Goal: Information Seeking & Learning: Learn about a topic

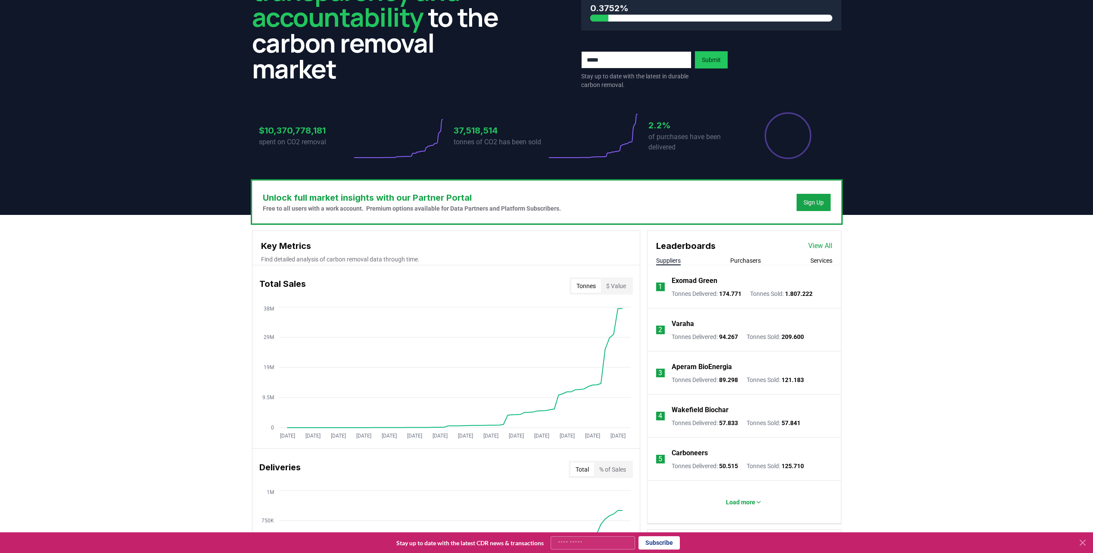
scroll to position [86, 0]
click at [741, 261] on button "Purchasers" at bounding box center [745, 260] width 31 height 9
click at [835, 263] on div "Suppliers Purchasers Services" at bounding box center [743, 260] width 193 height 9
click at [826, 263] on button "Services" at bounding box center [821, 260] width 22 height 9
click at [755, 499] on p "Load more" at bounding box center [740, 501] width 29 height 9
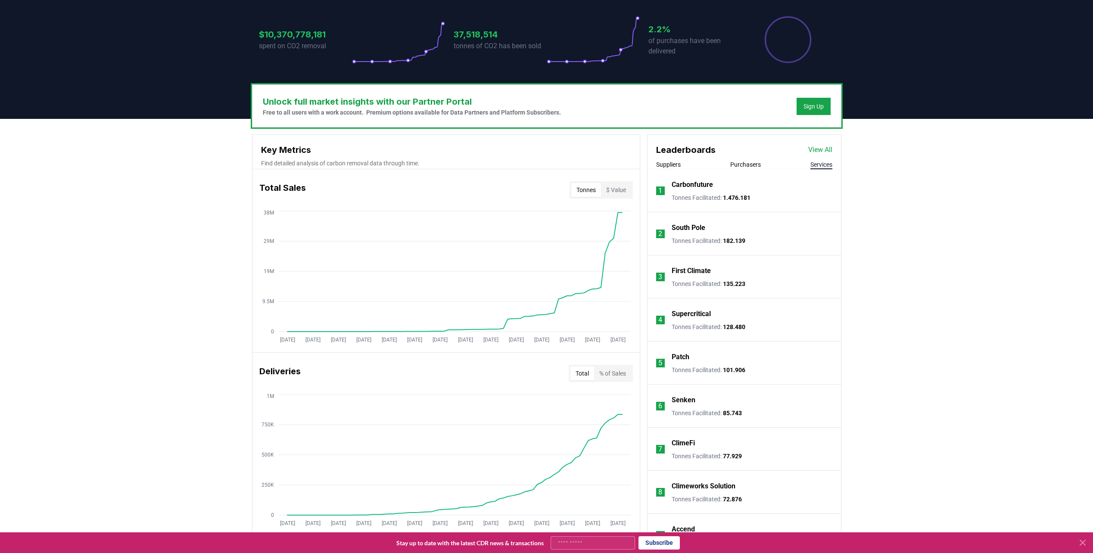
scroll to position [172, 0]
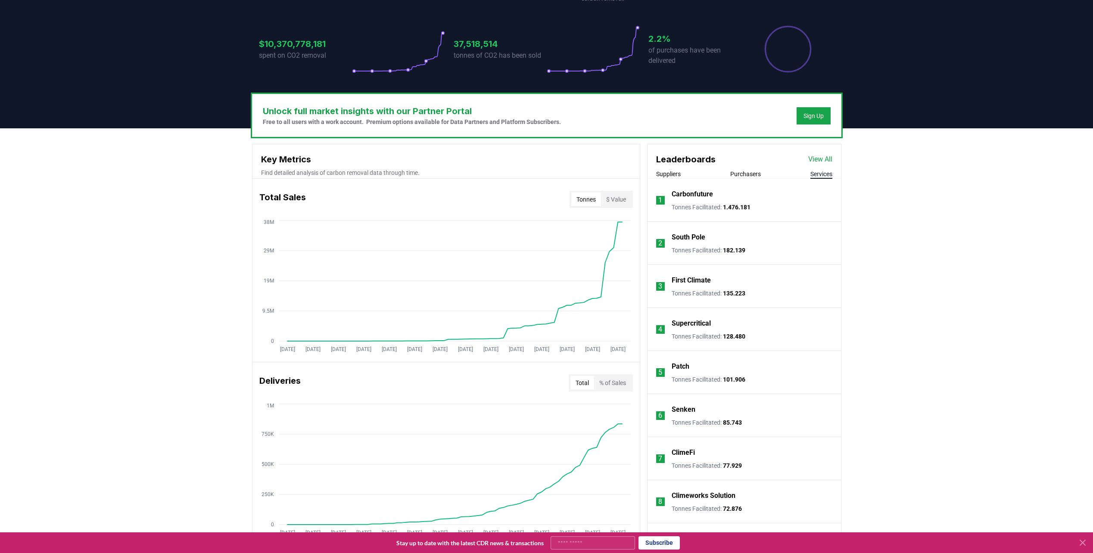
click at [822, 158] on link "View All" at bounding box center [820, 159] width 24 height 10
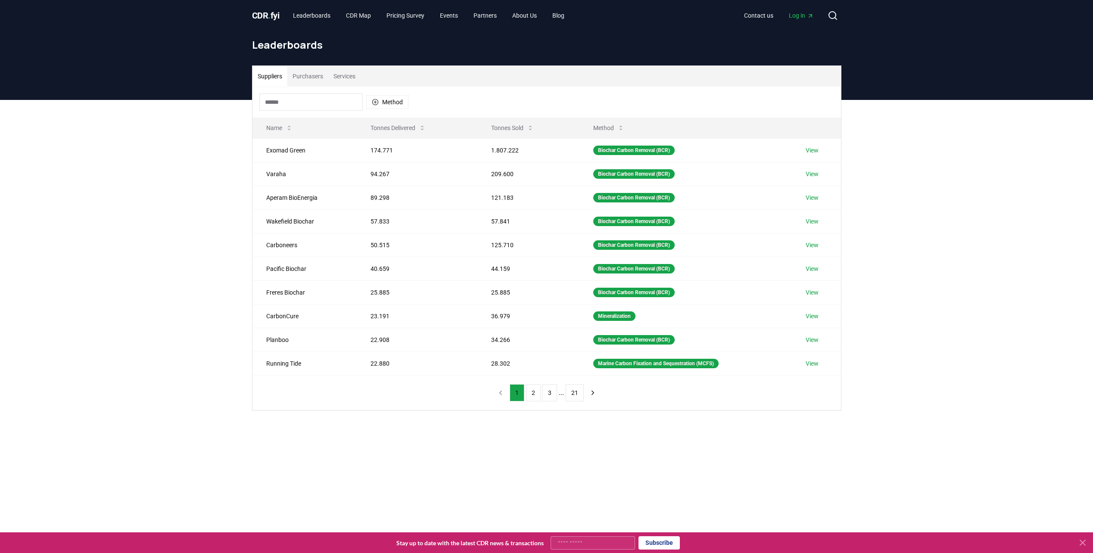
click at [346, 77] on button "Services" at bounding box center [344, 76] width 32 height 21
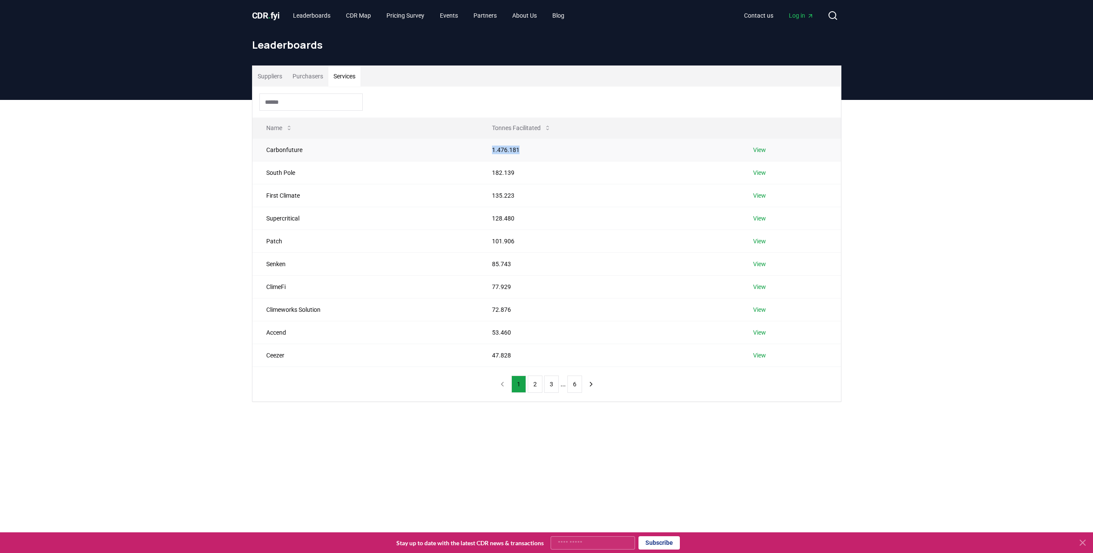
drag, startPoint x: 528, startPoint y: 152, endPoint x: 489, endPoint y: 149, distance: 38.5
click at [489, 149] on td "1.476.181" at bounding box center [608, 149] width 261 height 23
copy td "1.476.181"
drag, startPoint x: 527, startPoint y: 171, endPoint x: 492, endPoint y: 171, distance: 35.3
click at [492, 171] on td "182.139" at bounding box center [608, 172] width 261 height 23
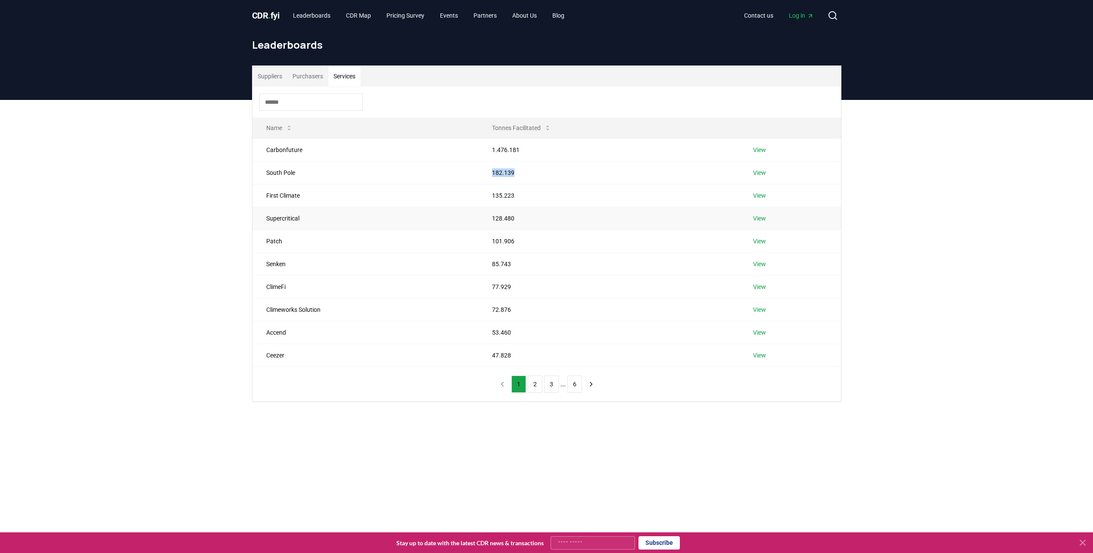
copy td "182.139"
drag, startPoint x: 512, startPoint y: 354, endPoint x: 497, endPoint y: 354, distance: 15.5
click at [497, 354] on td "47.828" at bounding box center [608, 355] width 261 height 23
drag, startPoint x: 516, startPoint y: 170, endPoint x: 492, endPoint y: 171, distance: 24.2
click at [492, 171] on td "182.139" at bounding box center [608, 172] width 261 height 23
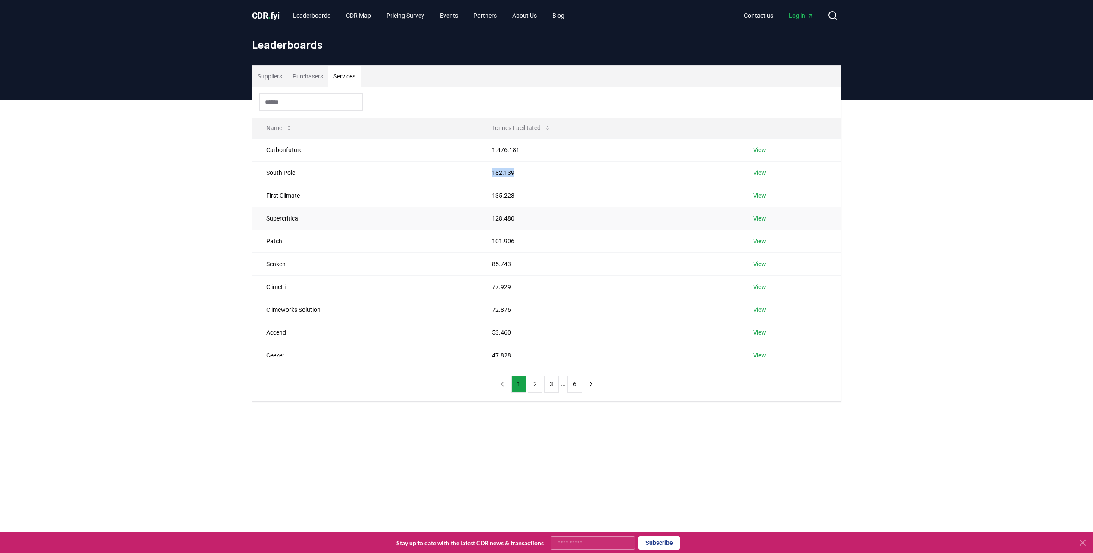
copy td "182.139"
drag, startPoint x: 534, startPoint y: 196, endPoint x: 490, endPoint y: 192, distance: 44.0
click at [490, 192] on td "135.223" at bounding box center [608, 195] width 261 height 23
copy td "135.223"
drag, startPoint x: 519, startPoint y: 219, endPoint x: 493, endPoint y: 218, distance: 26.3
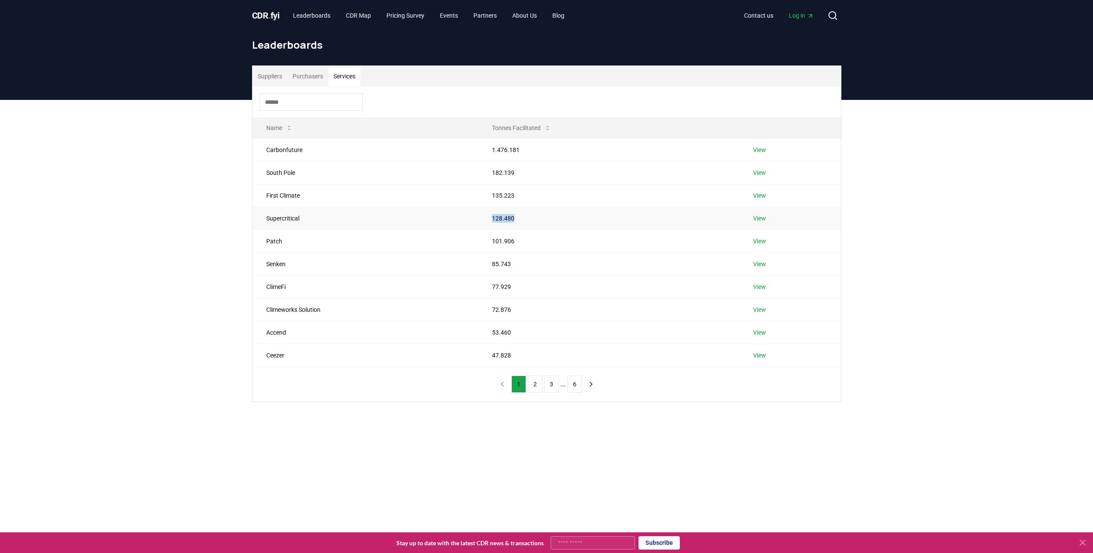
click at [493, 218] on td "128.480" at bounding box center [608, 218] width 261 height 23
copy td "128.480"
drag, startPoint x: 526, startPoint y: 240, endPoint x: 494, endPoint y: 240, distance: 31.9
click at [494, 240] on td "101.906" at bounding box center [608, 241] width 261 height 23
copy td "101.906"
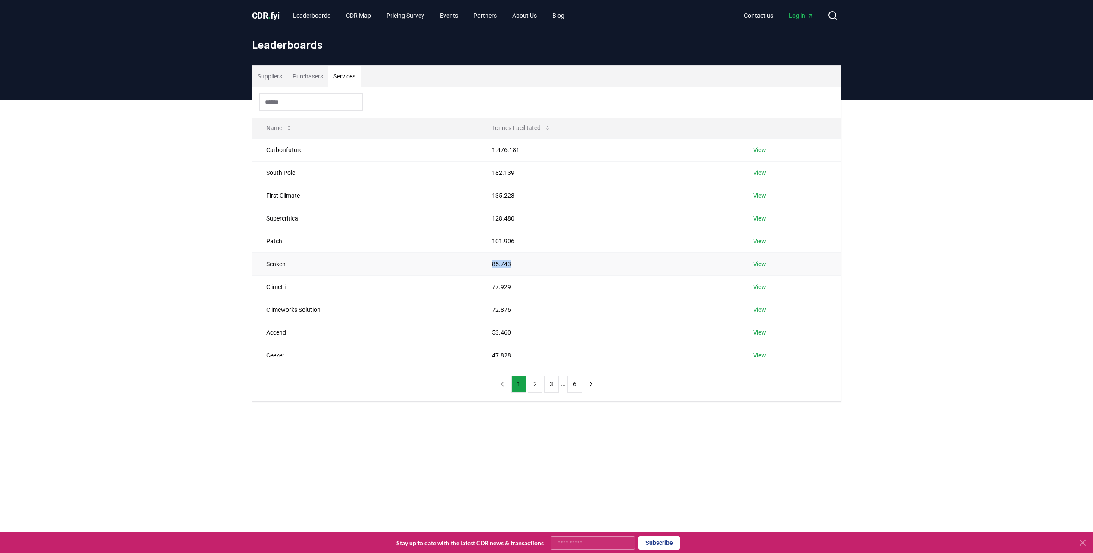
drag, startPoint x: 519, startPoint y: 262, endPoint x: 486, endPoint y: 264, distance: 33.2
click at [486, 264] on td "85.743" at bounding box center [608, 263] width 261 height 23
copy td "85.743"
drag, startPoint x: 510, startPoint y: 287, endPoint x: 492, endPoint y: 286, distance: 18.5
click at [492, 286] on td "77.929" at bounding box center [608, 286] width 261 height 23
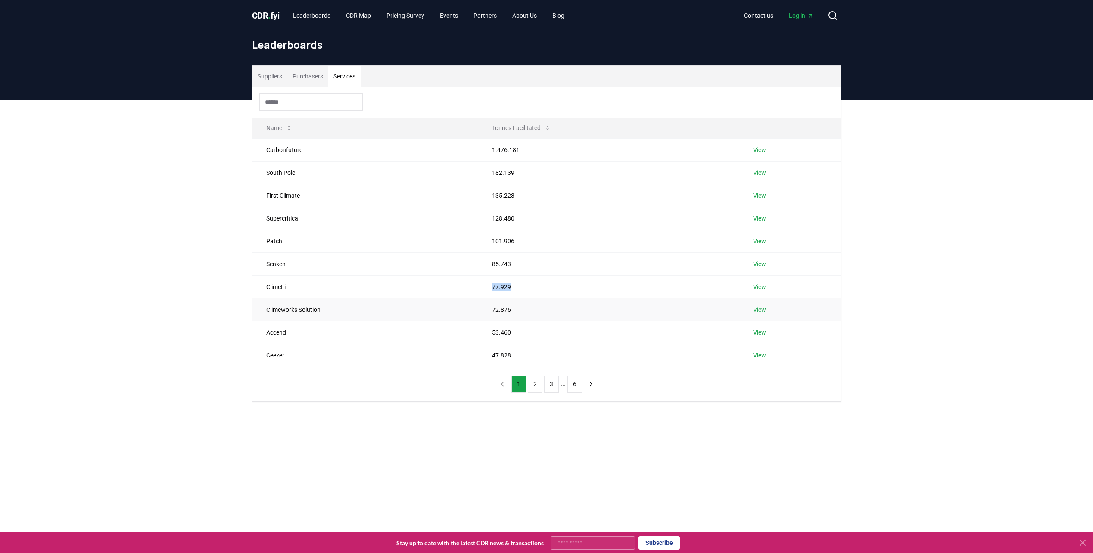
copy td "77.929"
drag, startPoint x: 512, startPoint y: 357, endPoint x: 491, endPoint y: 357, distance: 21.1
click at [491, 357] on td "47.828" at bounding box center [608, 355] width 261 height 23
copy td "47.828"
click at [535, 386] on button "2" at bounding box center [535, 384] width 15 height 17
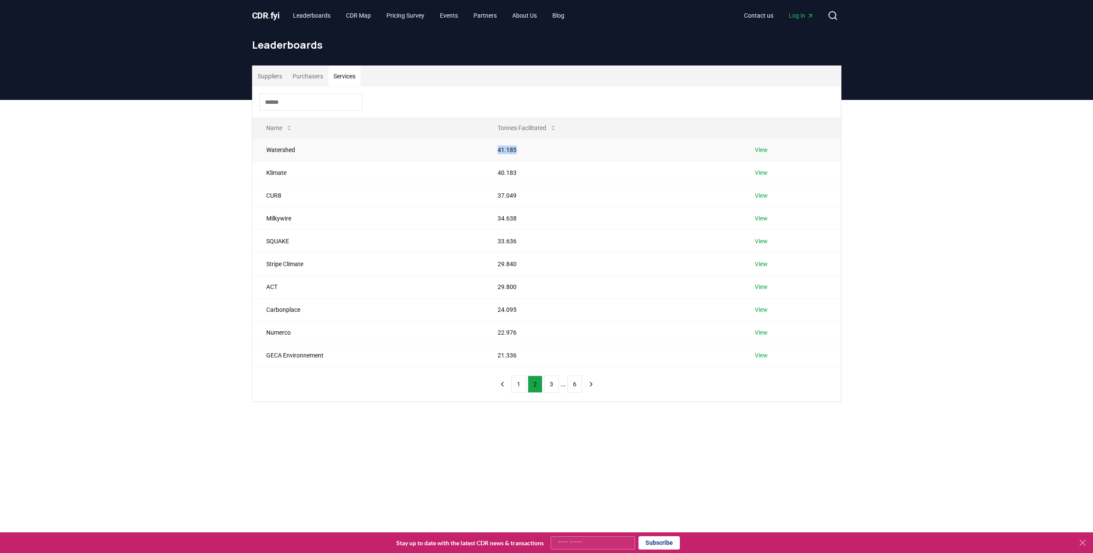
drag, startPoint x: 523, startPoint y: 147, endPoint x: 495, endPoint y: 149, distance: 27.6
click at [495, 149] on td "41.185" at bounding box center [612, 149] width 257 height 23
copy td "41.185"
drag, startPoint x: 526, startPoint y: 171, endPoint x: 498, endPoint y: 172, distance: 28.4
click at [498, 172] on td "40.183" at bounding box center [612, 172] width 257 height 23
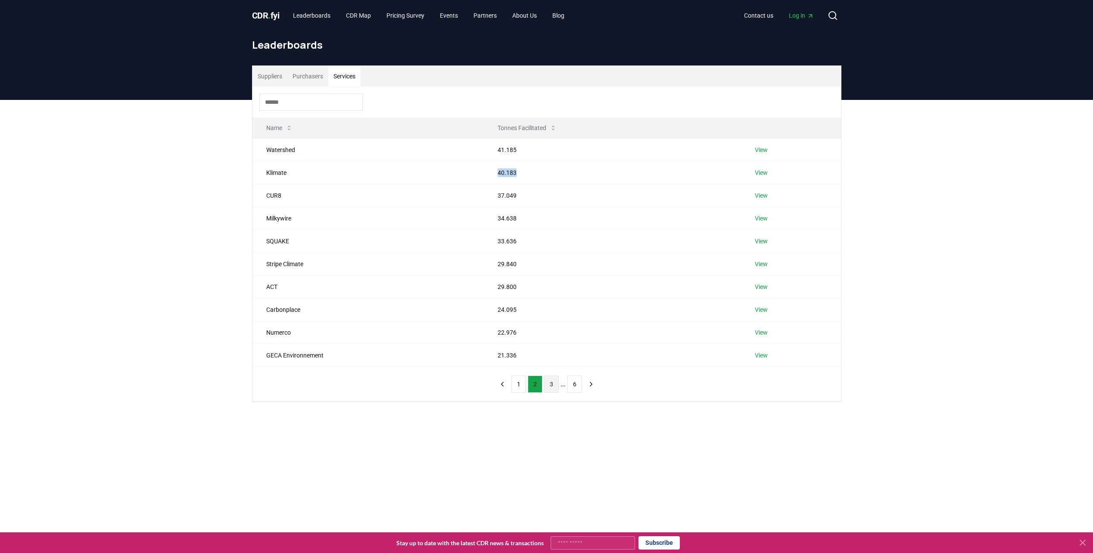
click at [554, 383] on button "3" at bounding box center [551, 384] width 15 height 17
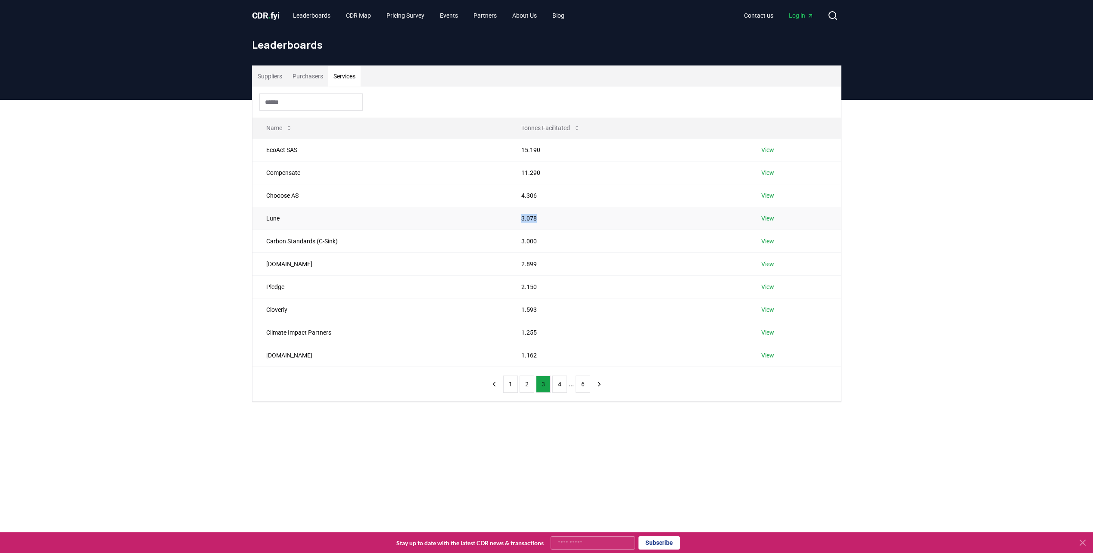
drag, startPoint x: 522, startPoint y: 218, endPoint x: 515, endPoint y: 218, distance: 7.3
click at [515, 218] on td "3.078" at bounding box center [627, 218] width 240 height 23
drag, startPoint x: 546, startPoint y: 291, endPoint x: 518, endPoint y: 289, distance: 28.5
click at [518, 289] on td "2.150" at bounding box center [627, 286] width 240 height 23
click at [525, 381] on button "2" at bounding box center [526, 384] width 15 height 17
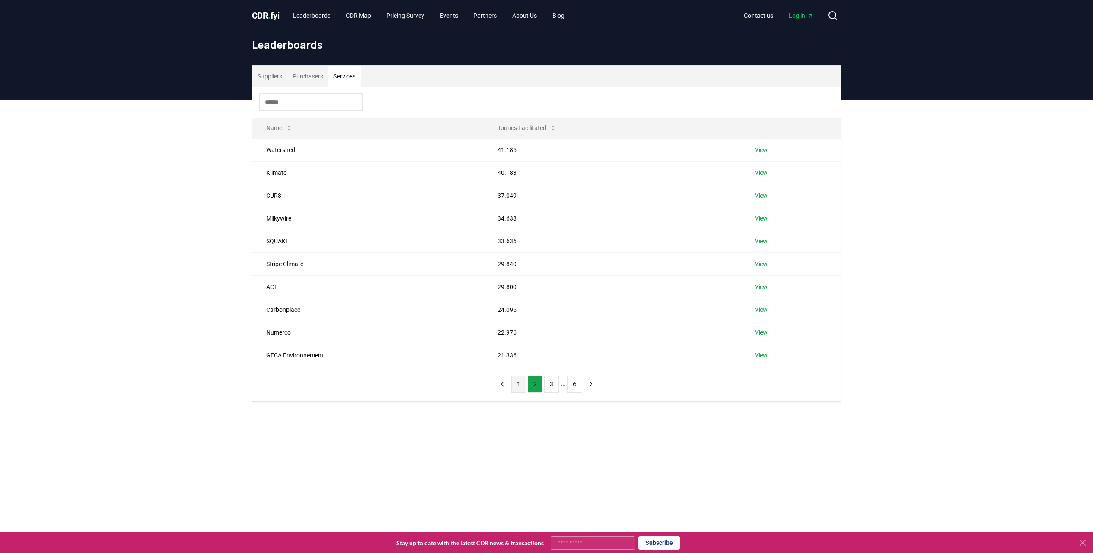
click at [517, 382] on button "1" at bounding box center [518, 384] width 15 height 17
drag, startPoint x: 327, startPoint y: 310, endPoint x: 276, endPoint y: 305, distance: 51.0
click at [274, 305] on td "Climeworks Solution" at bounding box center [365, 309] width 226 height 23
drag, startPoint x: 521, startPoint y: 310, endPoint x: 494, endPoint y: 311, distance: 27.2
click at [492, 311] on td "72.876" at bounding box center [608, 309] width 261 height 23
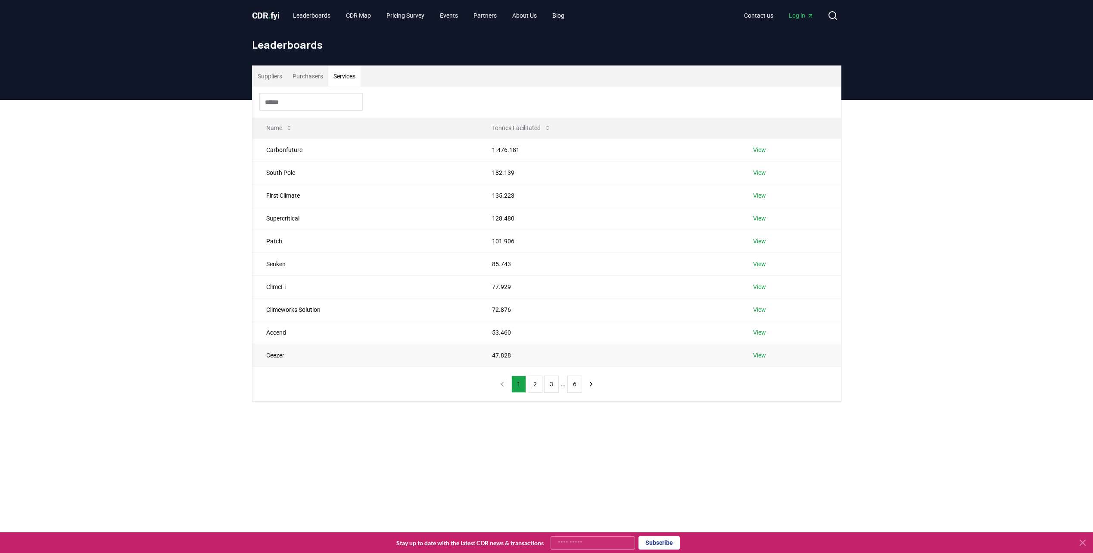
drag, startPoint x: 516, startPoint y: 355, endPoint x: 511, endPoint y: 355, distance: 5.2
click at [511, 355] on td "47.828" at bounding box center [608, 355] width 261 height 23
drag, startPoint x: 510, startPoint y: 333, endPoint x: 493, endPoint y: 334, distance: 17.7
click at [493, 334] on td "53.460" at bounding box center [608, 332] width 261 height 23
drag, startPoint x: 284, startPoint y: 355, endPoint x: 253, endPoint y: 354, distance: 31.0
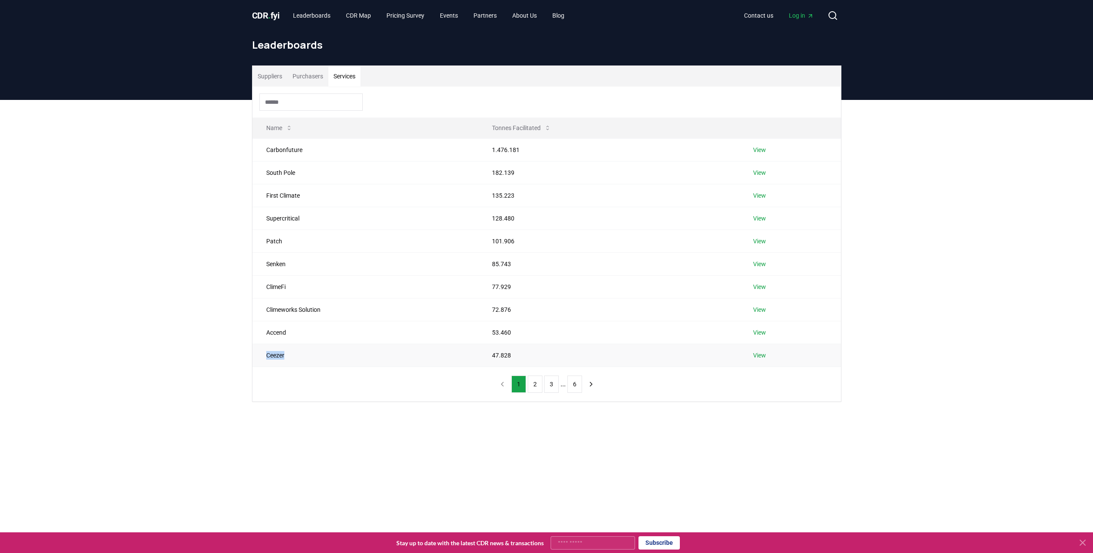
click at [253, 354] on td "Ceezer" at bounding box center [365, 355] width 226 height 23
drag, startPoint x: 524, startPoint y: 360, endPoint x: 608, endPoint y: 357, distance: 84.0
click at [491, 354] on td "47.828" at bounding box center [608, 355] width 261 height 23
click at [532, 384] on button "2" at bounding box center [535, 384] width 15 height 17
click at [512, 382] on button "1" at bounding box center [518, 384] width 15 height 17
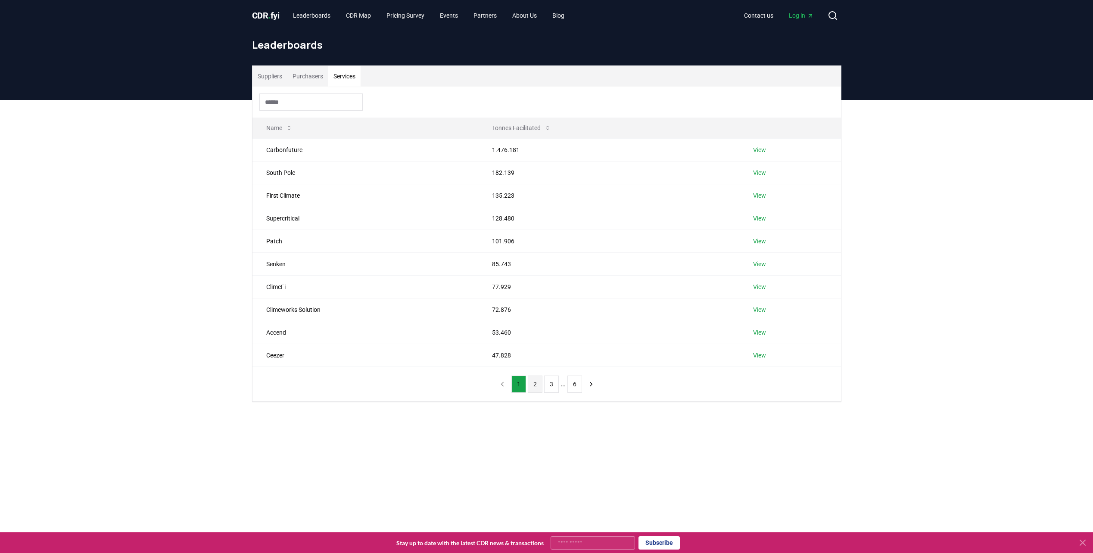
click at [534, 387] on button "2" at bounding box center [535, 384] width 15 height 17
click at [554, 382] on button "3" at bounding box center [551, 384] width 15 height 17
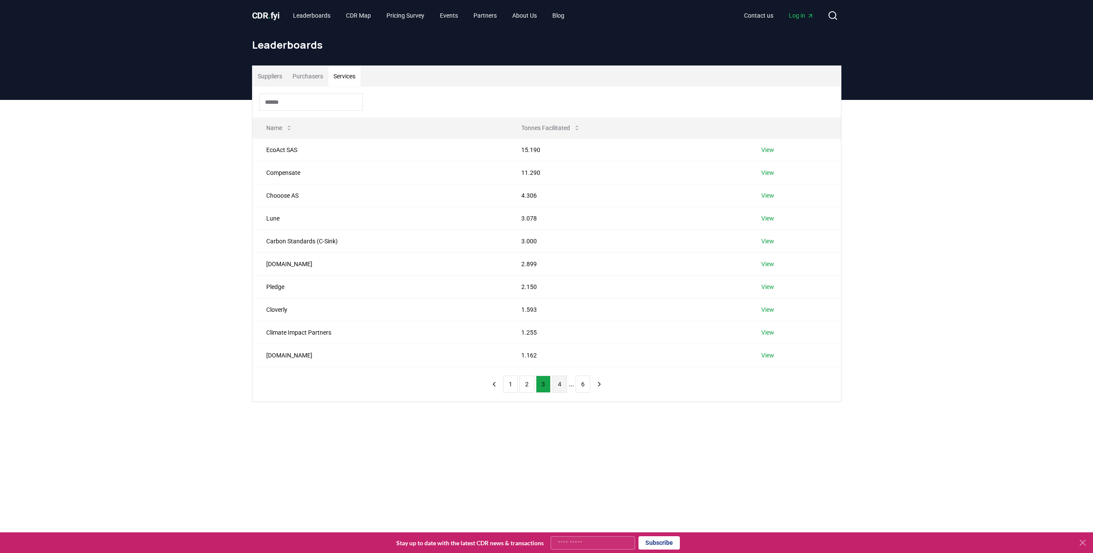
click at [557, 383] on button "4" at bounding box center [559, 384] width 15 height 17
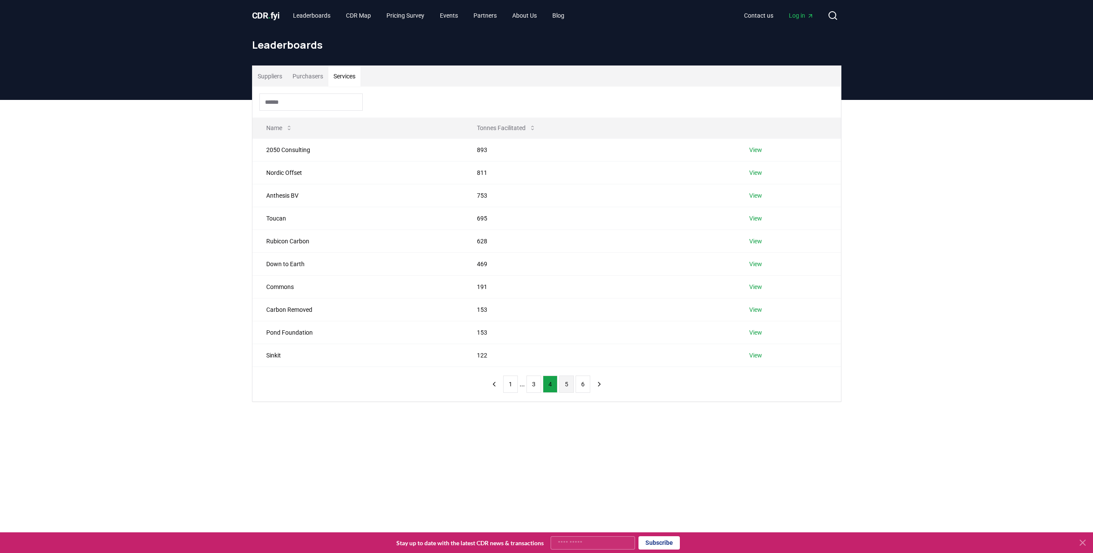
click at [562, 384] on button "5" at bounding box center [566, 384] width 15 height 17
click at [561, 382] on button "5" at bounding box center [558, 384] width 15 height 17
click at [568, 381] on button "6" at bounding box center [574, 384] width 15 height 17
click at [297, 78] on button "Purchasers" at bounding box center [307, 76] width 41 height 21
click at [279, 78] on button "Suppliers" at bounding box center [269, 76] width 35 height 21
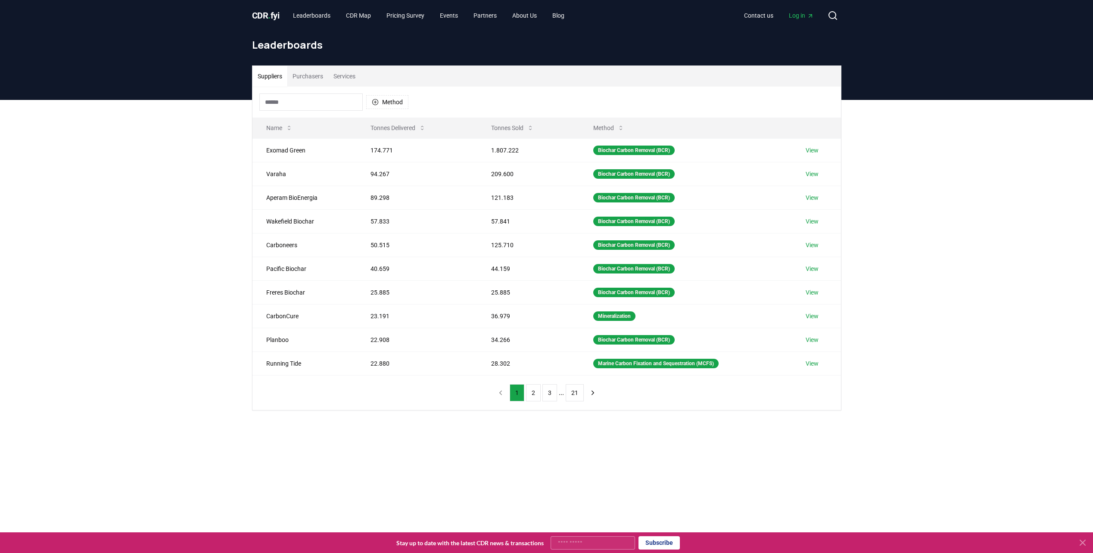
click at [271, 10] on span "CDR . fyi" at bounding box center [266, 15] width 28 height 10
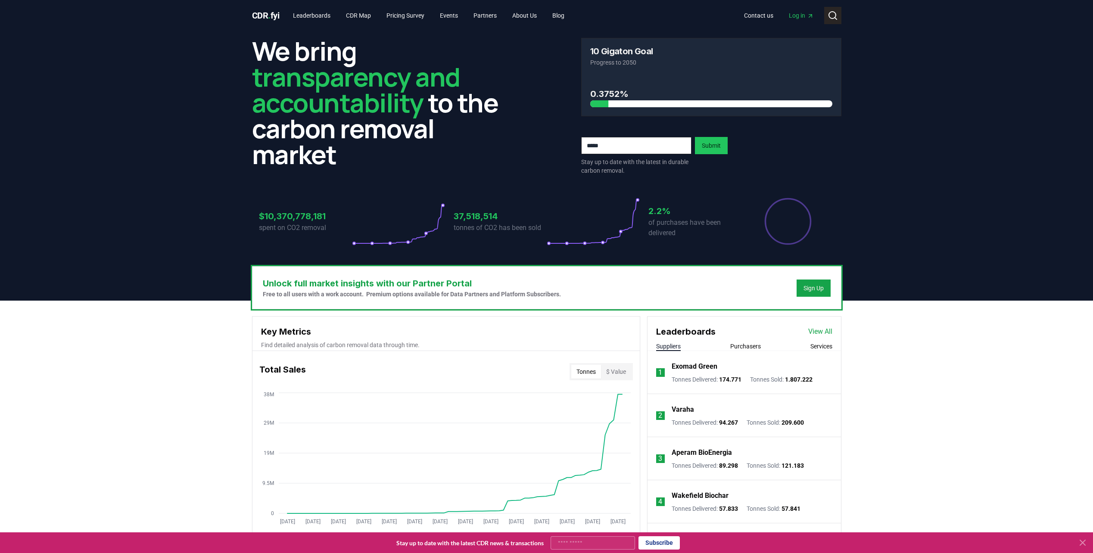
click at [832, 14] on icon at bounding box center [832, 15] width 10 height 10
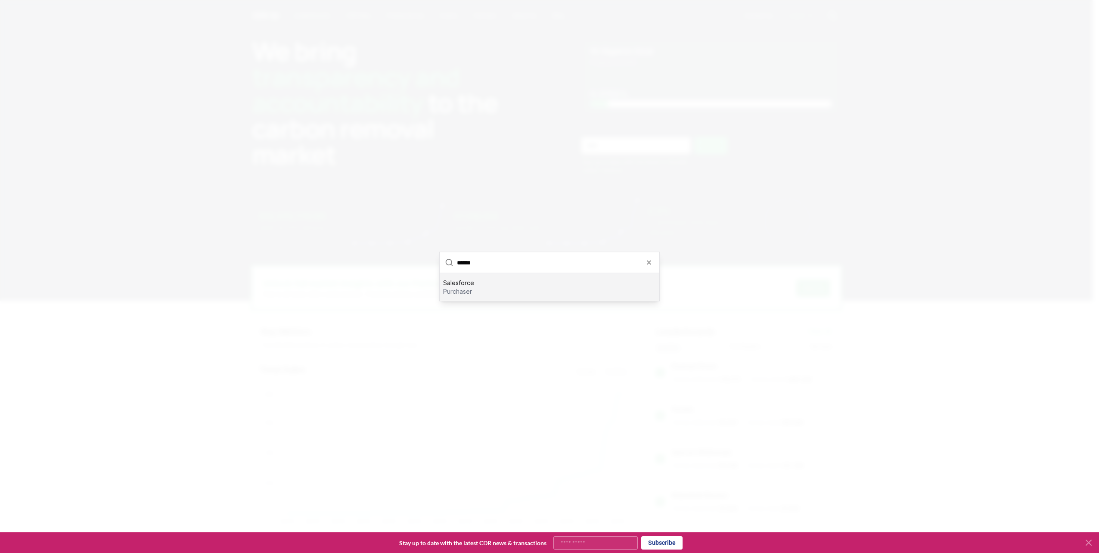
type input "******"
click at [460, 286] on p "Salesforce" at bounding box center [458, 283] width 31 height 9
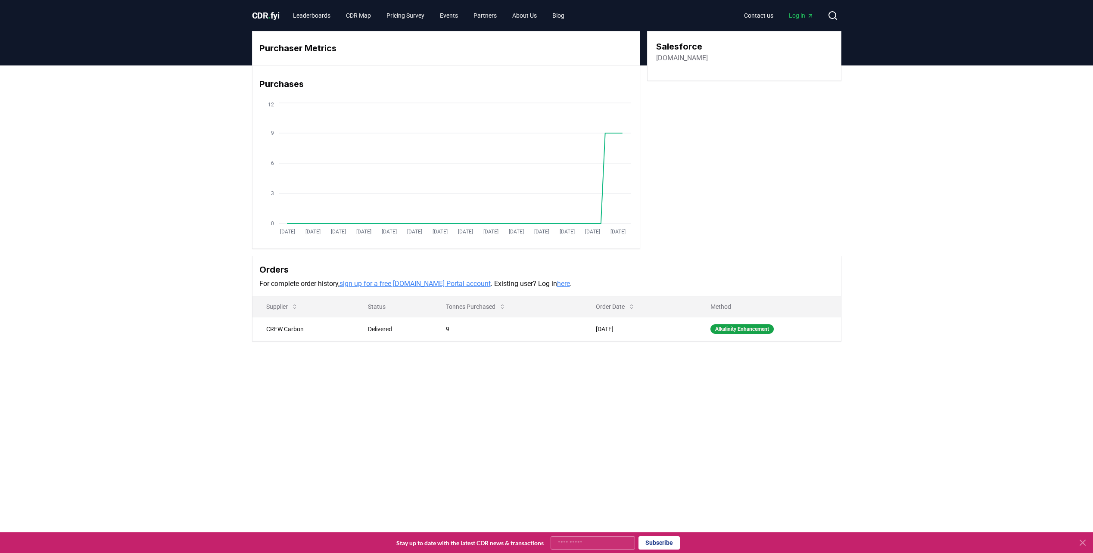
click at [276, 19] on span "CDR . fyi" at bounding box center [266, 15] width 28 height 10
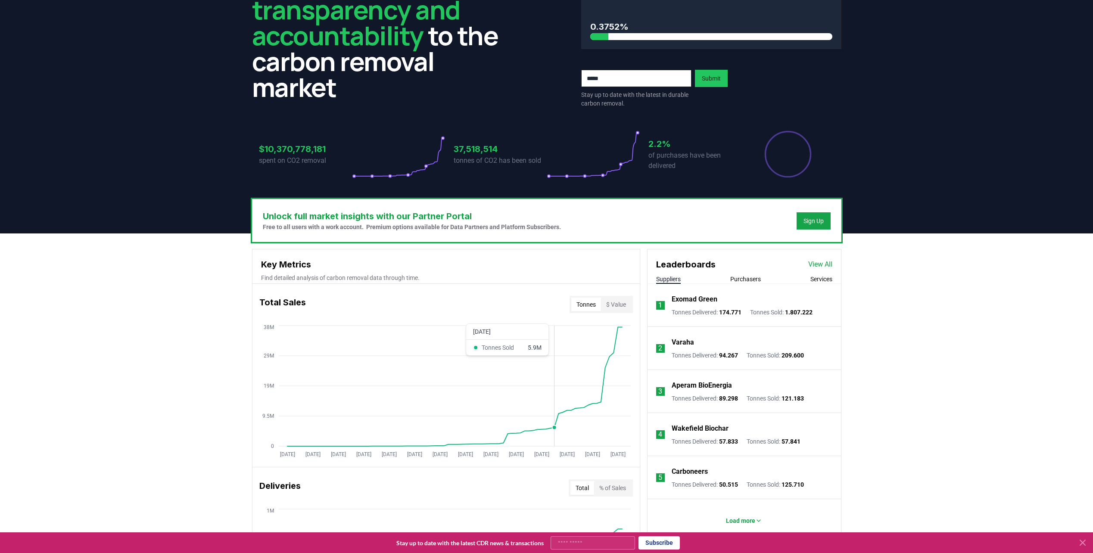
scroll to position [86, 0]
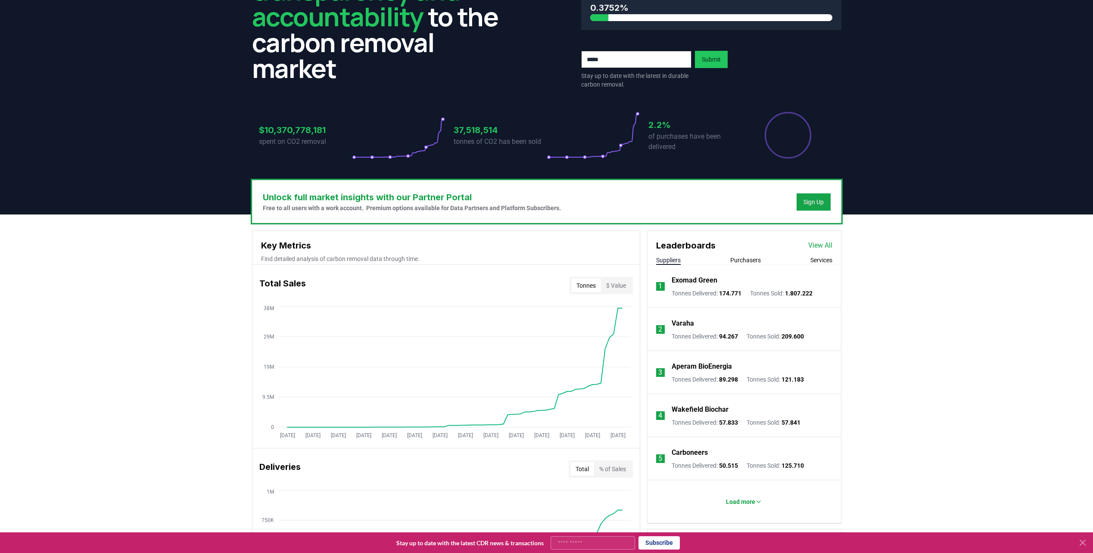
click at [823, 263] on button "Services" at bounding box center [821, 260] width 22 height 9
click at [750, 505] on p "Load more" at bounding box center [740, 501] width 29 height 9
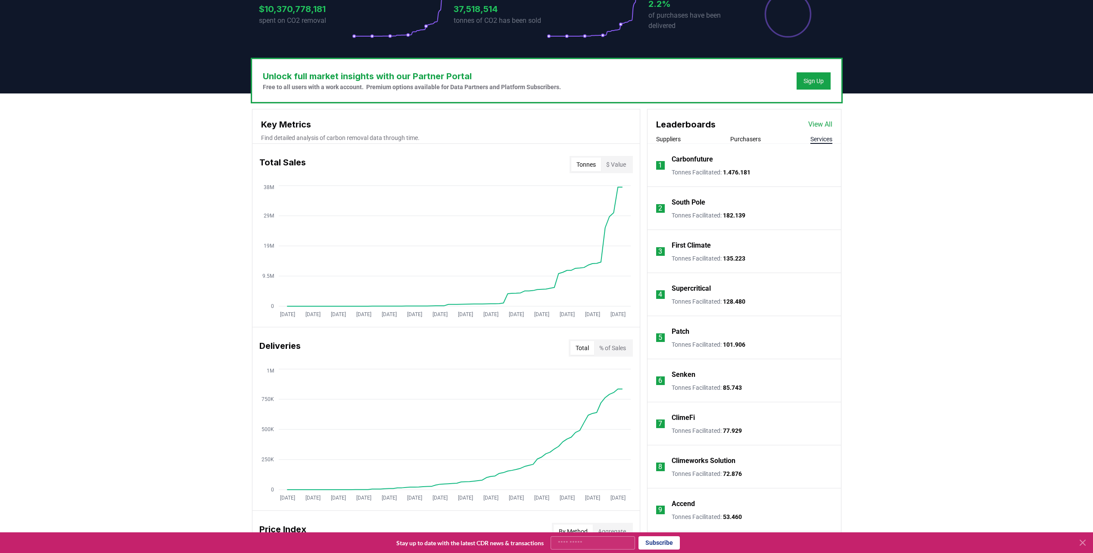
scroll to position [172, 0]
